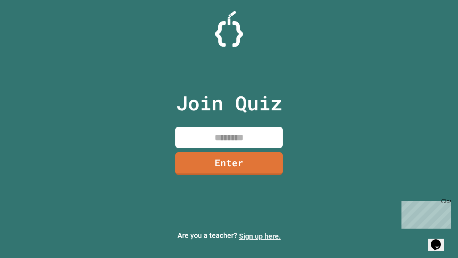
click at [260, 236] on link "Sign up here." at bounding box center [260, 236] width 42 height 9
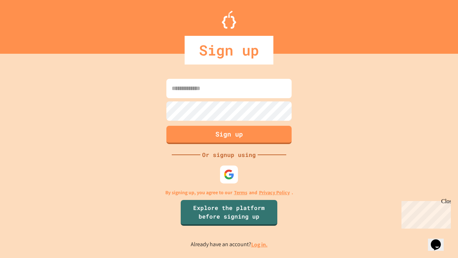
click at [260, 244] on link "Log in." at bounding box center [259, 245] width 16 height 8
